Goal: Task Accomplishment & Management: Manage account settings

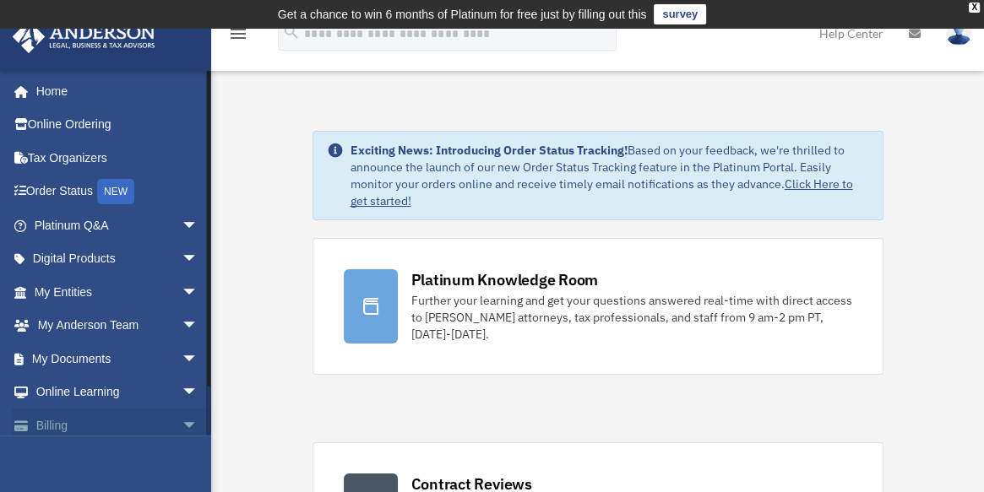
click at [80, 415] on link "Billing arrow_drop_down" at bounding box center [118, 426] width 212 height 34
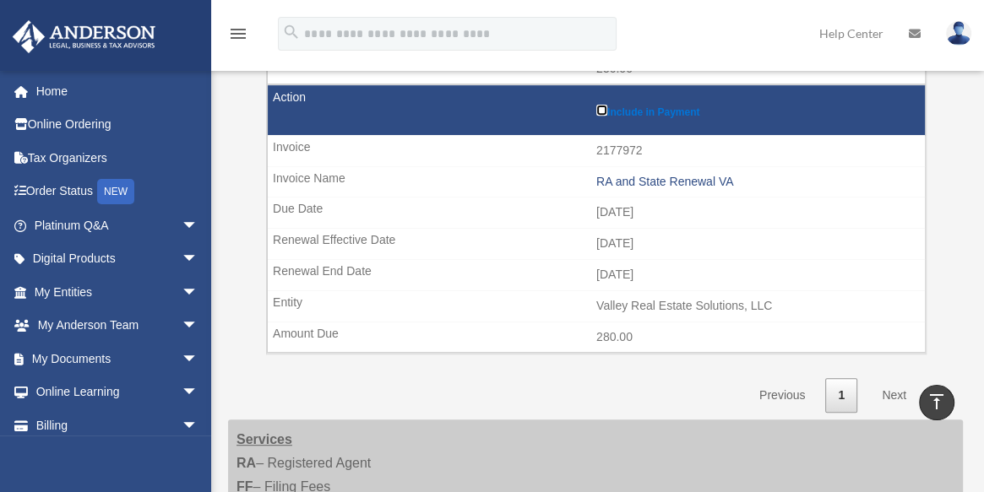
scroll to position [572, 0]
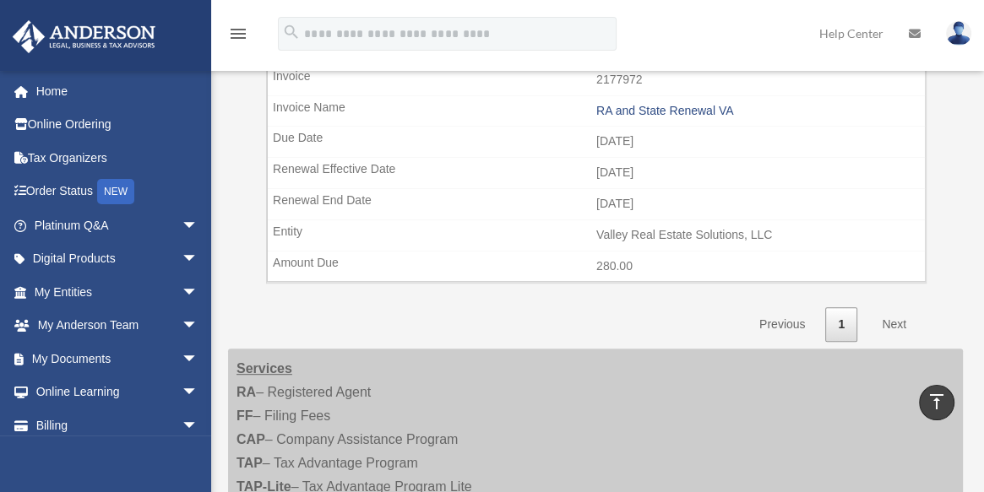
click at [888, 316] on link "Next" at bounding box center [894, 324] width 50 height 35
drag, startPoint x: 983, startPoint y: 263, endPoint x: 949, endPoint y: 189, distance: 81.6
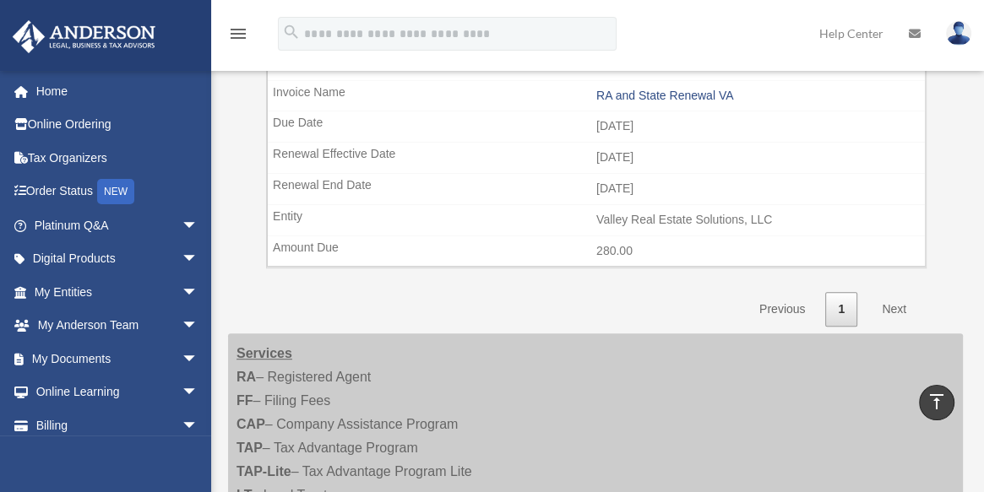
scroll to position [594, 0]
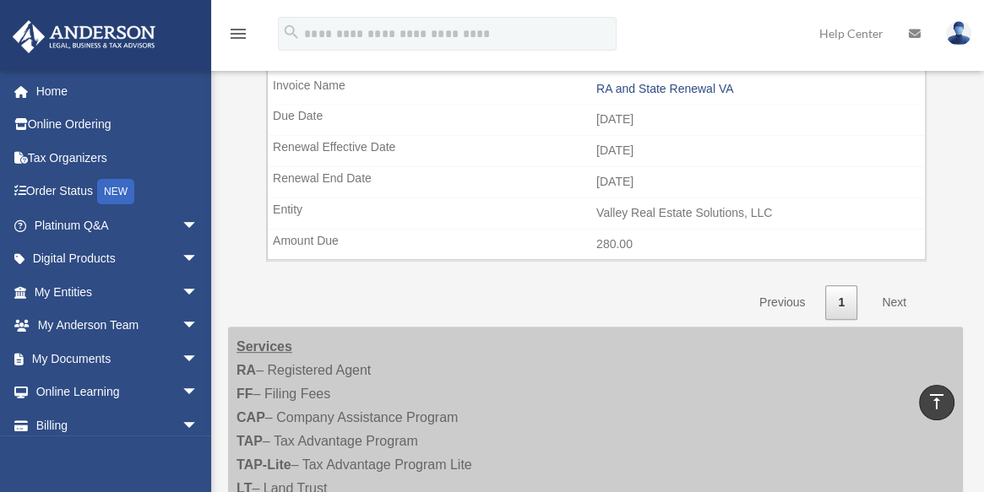
click at [898, 293] on link "Next" at bounding box center [894, 302] width 50 height 35
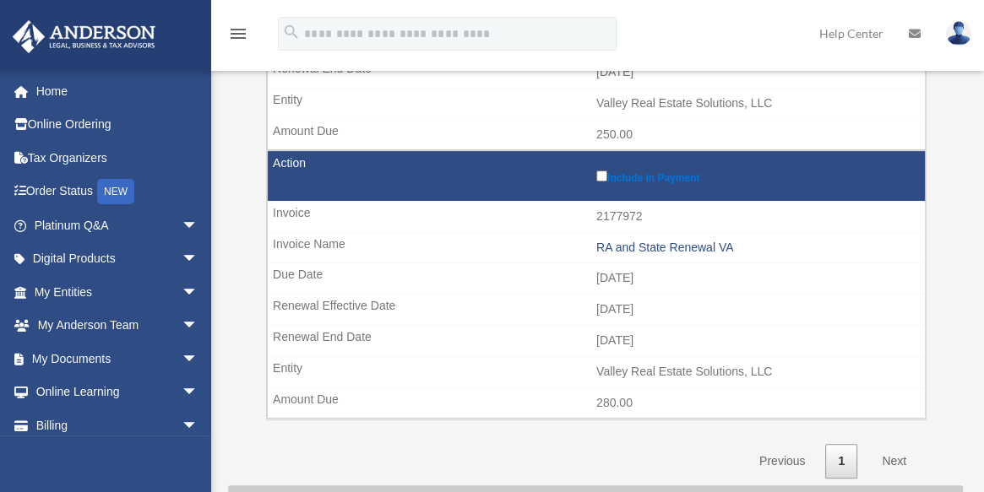
scroll to position [441, 0]
